Goal: Find specific page/section: Find specific page/section

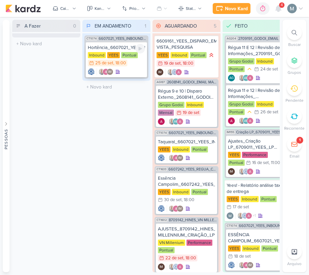
click at [107, 46] on div "Hortência_6607021_YEES_INBOUND_NOVA_PROPOSTA_RÉGUA_NOVOS_LEADS" at bounding box center [116, 48] width 57 height 6
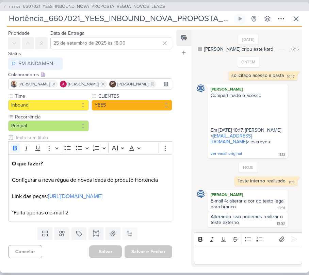
scroll to position [46, 0]
click at [229, 256] on p "Editor editing area: main" at bounding box center [247, 255] width 101 height 8
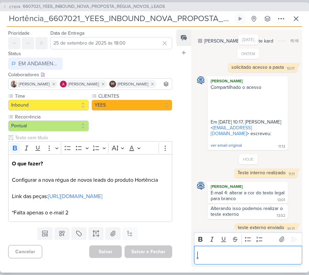
scroll to position [25, 0]
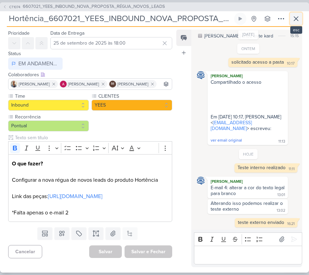
click at [291, 20] on button at bounding box center [296, 19] width 12 height 12
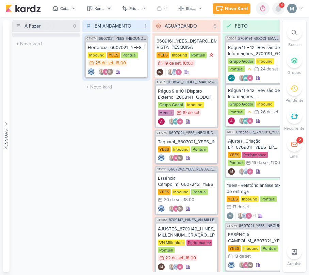
click at [277, 7] on icon at bounding box center [277, 8] width 5 height 6
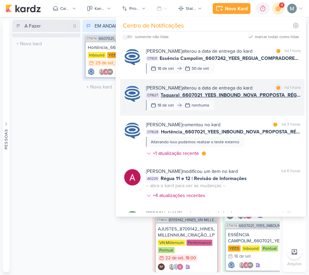
click at [241, 99] on span "Taquaral_6607021_YEES_INBOUND_NOVA_PROPOSTA_RÉGUA_NOVOS_LEADS" at bounding box center [231, 94] width 140 height 7
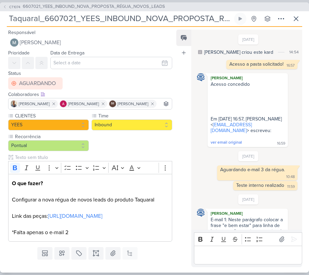
scroll to position [108, 0]
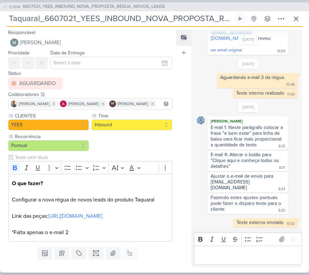
click at [294, 29] on div "Responsável [PERSON_NAME] Nenhum contato encontrado create new contact Novo Con…" at bounding box center [154, 150] width 309 height 246
click at [294, 21] on icon at bounding box center [296, 19] width 8 height 8
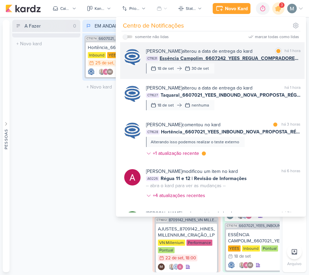
click at [252, 55] on div "[PERSON_NAME] alterou a data de entrega do kard" at bounding box center [199, 51] width 106 height 7
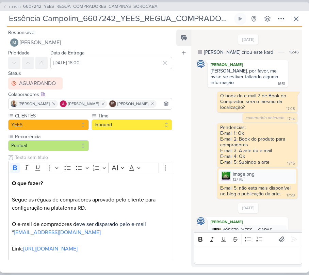
scroll to position [396, 0]
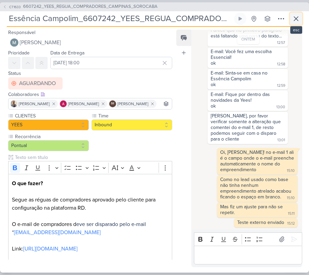
click at [297, 18] on icon at bounding box center [296, 19] width 8 height 8
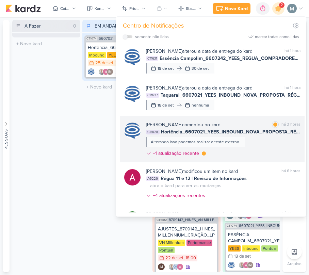
click at [260, 135] on span "Hortência_6607021_YEES_INBOUND_NOVA_PROPOSTA_RÉGUA_NOVOS_LEADS" at bounding box center [230, 131] width 139 height 7
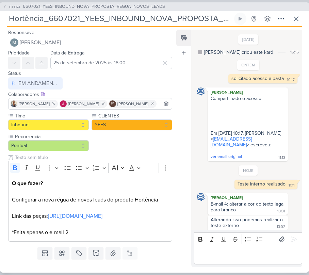
scroll to position [25, 0]
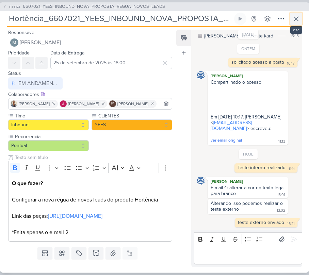
click at [293, 19] on icon at bounding box center [296, 19] width 8 height 8
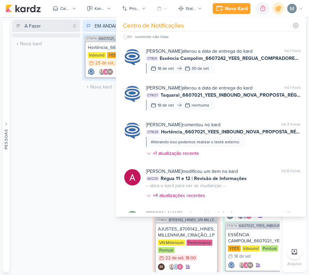
click at [63, 159] on div "A Fazer 0 Mover Para Esquerda Mover Para Direita [GEOGRAPHIC_DATA] O título do …" at bounding box center [46, 146] width 68 height 252
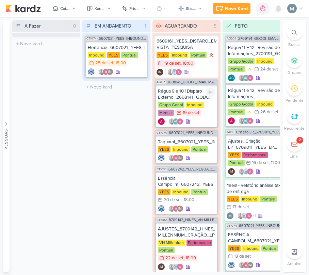
click at [161, 97] on div "Régua 9 e 10 | Disparo Externo_2608141_GODOI_EMAIL MARKETING_SETEMBRO" at bounding box center [186, 94] width 57 height 12
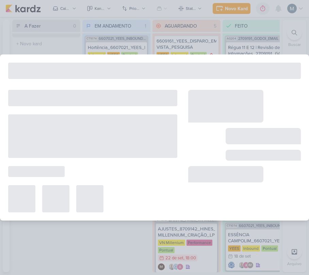
drag, startPoint x: 130, startPoint y: 115, endPoint x: 162, endPoint y: 110, distance: 32.6
click at [162, 99] on div at bounding box center [92, 151] width 169 height 122
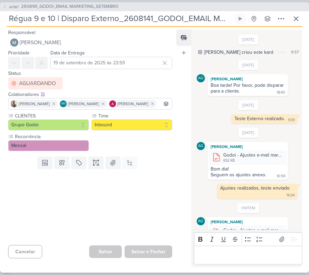
scroll to position [75, 0]
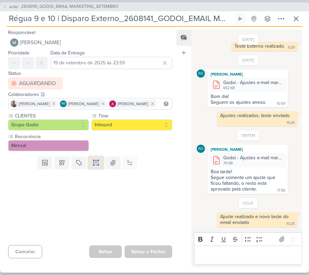
click at [92, 166] on icon at bounding box center [95, 162] width 7 height 7
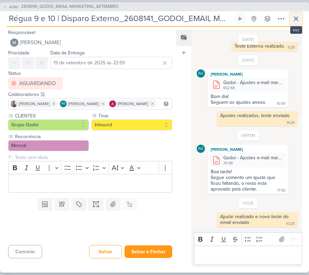
click at [298, 22] on icon at bounding box center [296, 19] width 8 height 8
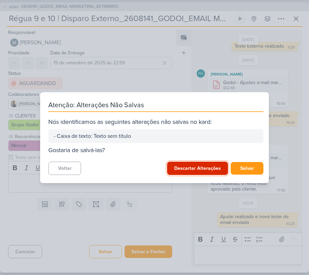
click at [205, 169] on button "Descartar Alterações" at bounding box center [197, 168] width 61 height 13
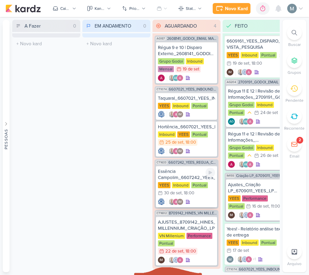
scroll to position [10, 0]
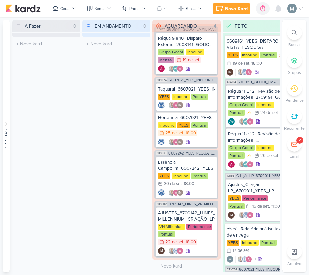
click at [267, 80] on span "2709191_GODOI_EMAIL MARKETING_OUTUBRO" at bounding box center [262, 82] width 49 height 4
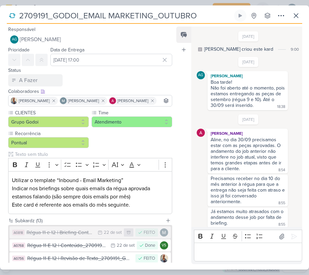
scroll to position [6, 0]
